Goal: Task Accomplishment & Management: Use online tool/utility

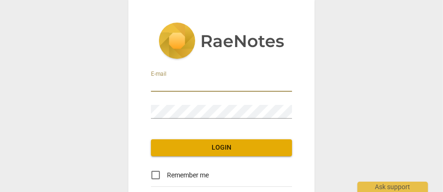
click at [159, 87] on input "email" at bounding box center [221, 85] width 141 height 14
type input "constance@anavo.solutions"
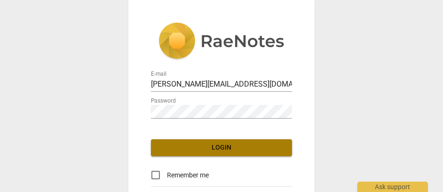
click at [224, 149] on span "Login" at bounding box center [222, 147] width 126 height 9
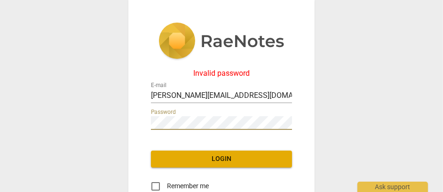
click at [138, 120] on div "Invalid password E-mail constance@anavo.solutions Password Login Remember me Lo…" at bounding box center [221, 139] width 186 height 279
click at [139, 120] on div "Invalid password E-mail constance@anavo.solutions Password Login Remember me Lo…" at bounding box center [221, 139] width 186 height 279
click at [206, 162] on span "Login" at bounding box center [222, 158] width 126 height 9
click at [133, 115] on div "Invalid password E-mail constance@anavo.solutions Password Login Remember me Lo…" at bounding box center [221, 139] width 186 height 279
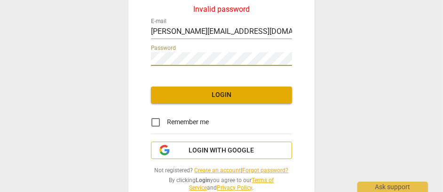
scroll to position [86, 0]
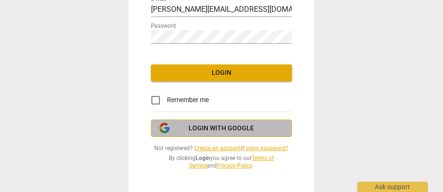
click at [232, 130] on span "Login with Google" at bounding box center [221, 128] width 65 height 9
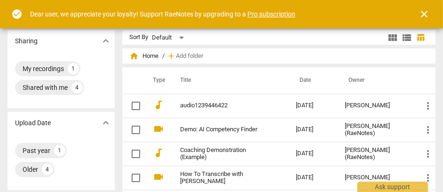
click at [427, 10] on span "close" at bounding box center [424, 13] width 11 height 11
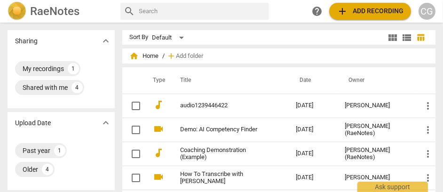
click at [382, 9] on span "add Add recording" at bounding box center [370, 11] width 67 height 11
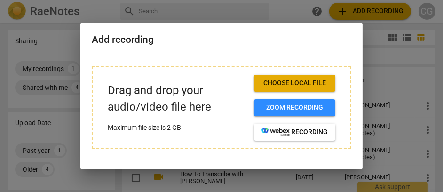
click at [308, 83] on span "Choose local file" at bounding box center [295, 83] width 66 height 9
click at [287, 86] on span "Choose local file" at bounding box center [295, 83] width 66 height 9
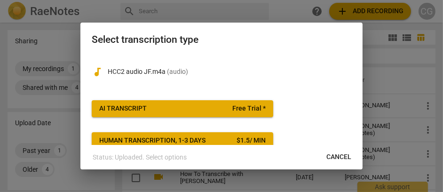
click at [216, 139] on span "Human transcription, 1-3 days $ 1.5 / min" at bounding box center [182, 140] width 167 height 9
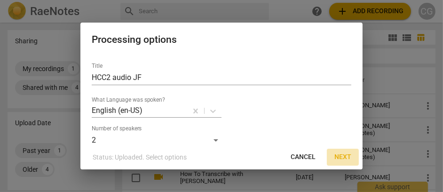
click at [344, 159] on span "Next" at bounding box center [343, 156] width 17 height 9
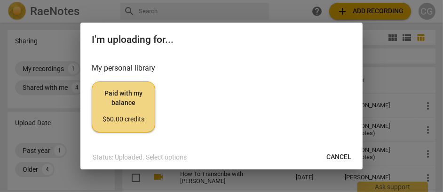
drag, startPoint x: 131, startPoint y: 101, endPoint x: 306, endPoint y: 85, distance: 175.7
click at [130, 103] on span "Paid with my balance $60.00 credits" at bounding box center [124, 106] width 48 height 35
click at [136, 101] on span "Paid with my balance $60.00 credits" at bounding box center [124, 106] width 48 height 35
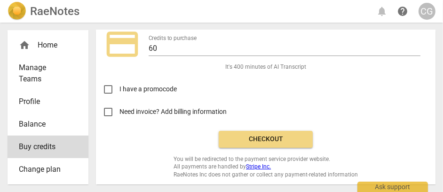
scroll to position [42, 0]
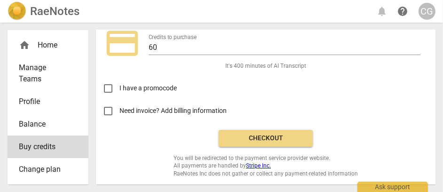
click at [241, 136] on span "Checkout" at bounding box center [265, 138] width 79 height 9
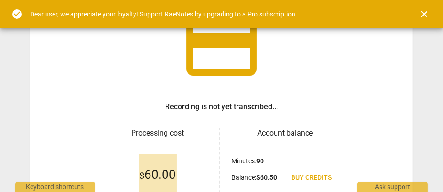
scroll to position [141, 0]
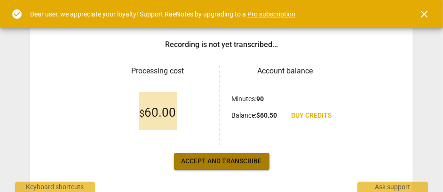
click at [220, 162] on span "Accept and transcribe" at bounding box center [222, 161] width 80 height 9
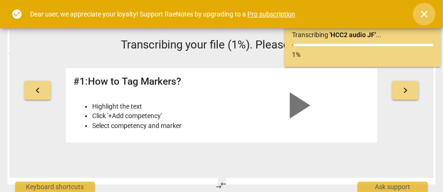
click at [422, 12] on span "close" at bounding box center [424, 13] width 11 height 11
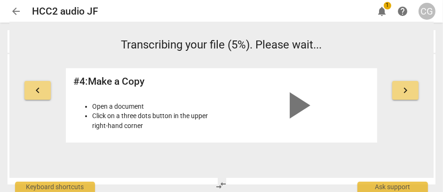
click at [416, 165] on div "keyboard_arrow_left Transcribing your file (5%). Please wait... # 4 : Make a Co…" at bounding box center [221, 100] width 424 height 156
